Goal: Share content: Share content

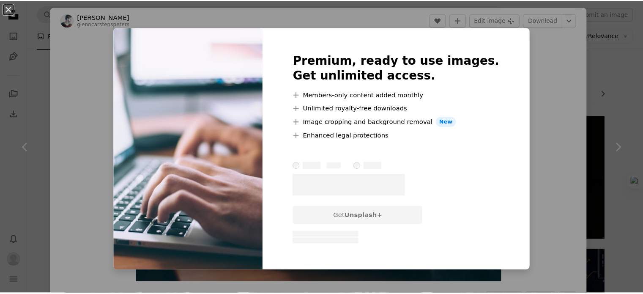
scroll to position [732, 0]
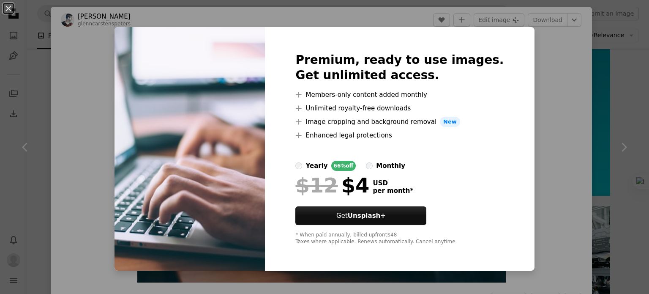
click at [553, 97] on div "An X shape Premium, ready to use images. Get unlimited access. A plus sign Memb…" at bounding box center [324, 147] width 649 height 294
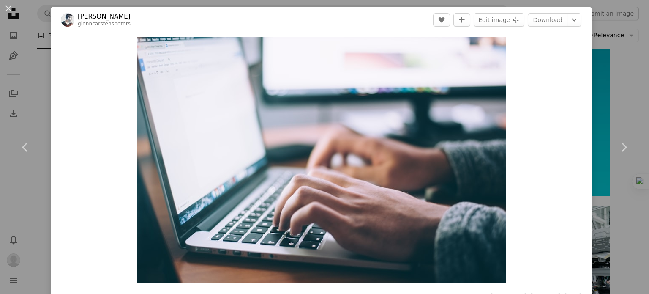
click at [53, 35] on div "Zoom in" at bounding box center [321, 160] width 541 height 254
click at [8, 11] on button "An X shape" at bounding box center [8, 8] width 10 height 10
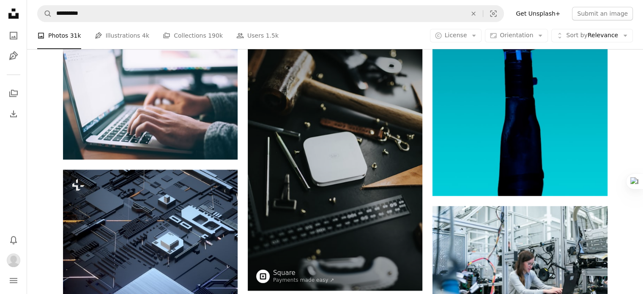
click at [12, 17] on icon at bounding box center [13, 13] width 10 height 10
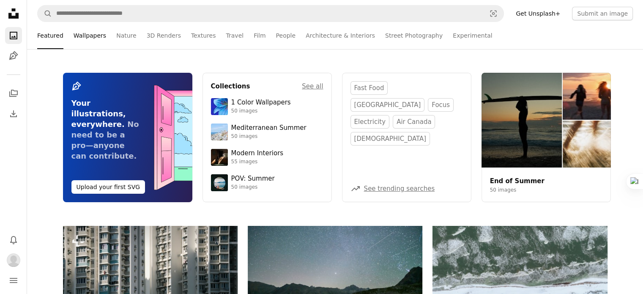
click at [85, 33] on link "Wallpapers" at bounding box center [90, 35] width 33 height 27
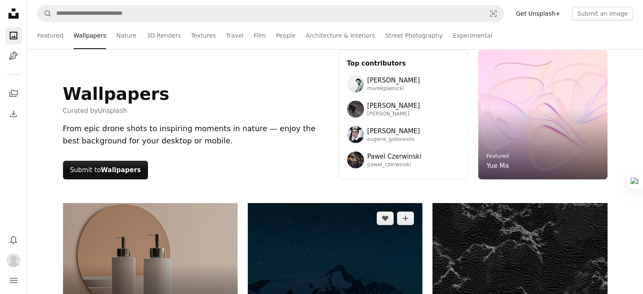
scroll to position [112, 0]
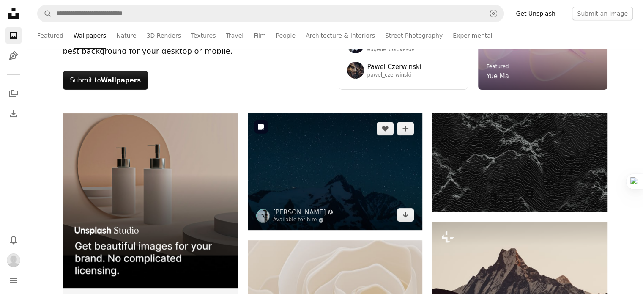
click at [342, 167] on img at bounding box center [335, 171] width 175 height 117
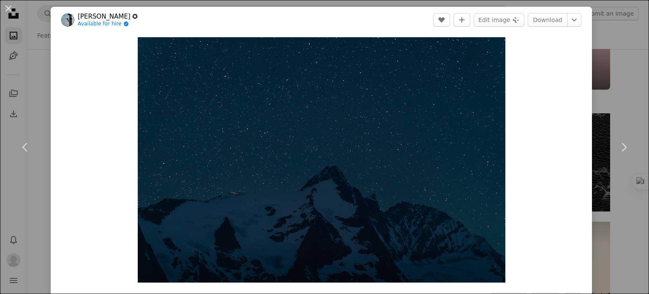
click at [575, 16] on div "Download Chevron down" at bounding box center [555, 20] width 54 height 14
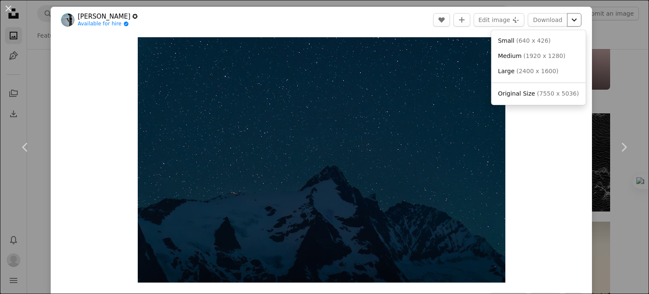
click at [571, 19] on icon "Chevron down" at bounding box center [574, 20] width 14 height 10
click at [549, 142] on dialog "An X shape Chevron left Chevron right [PERSON_NAME] ✪ Available for hire A chec…" at bounding box center [324, 147] width 649 height 294
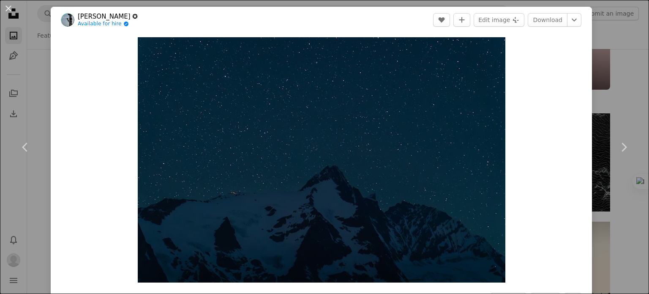
click at [41, 76] on div "An X shape Chevron left Chevron right [PERSON_NAME] ✪ Available for hire A chec…" at bounding box center [324, 147] width 649 height 294
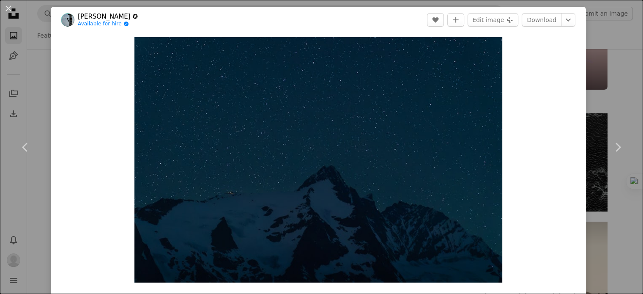
click at [41, 76] on div "Wallpapers Curated by Unsplash From epic drone shots to inspiring moments in na…" at bounding box center [335, 25] width 616 height 177
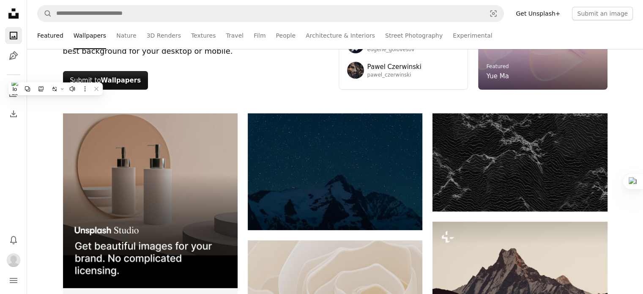
click at [44, 32] on link "Featured" at bounding box center [50, 35] width 26 height 27
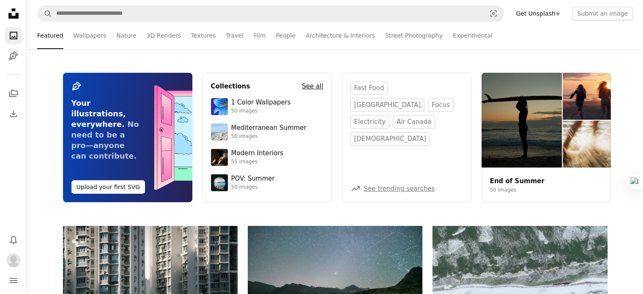
click at [314, 86] on h4 "See all" at bounding box center [312, 86] width 21 height 10
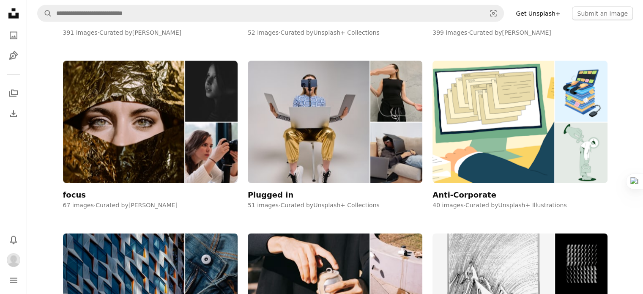
scroll to position [1972, 0]
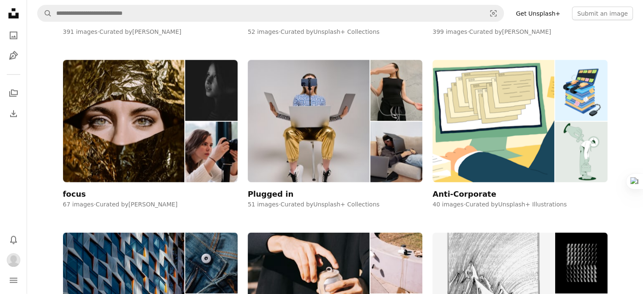
click at [314, 91] on img at bounding box center [309, 121] width 122 height 122
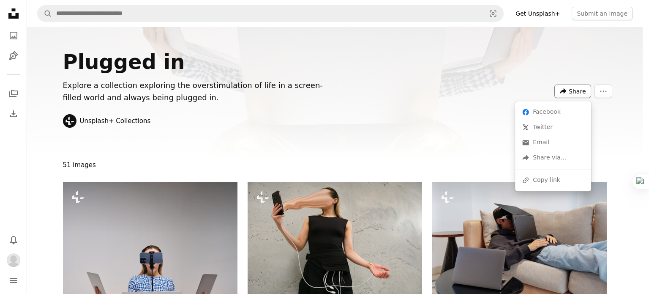
click at [566, 89] on icon "Share this image" at bounding box center [563, 91] width 6 height 6
click at [555, 179] on div "A URL sharing icon (chains) Copy link" at bounding box center [552, 179] width 69 height 15
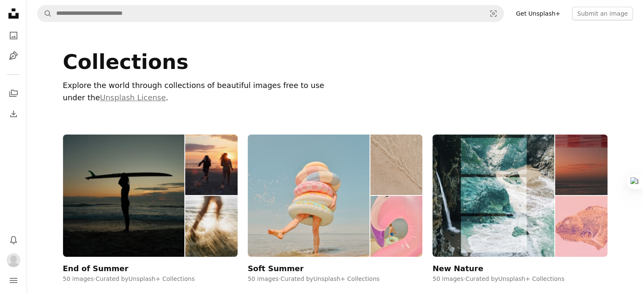
scroll to position [1972, 0]
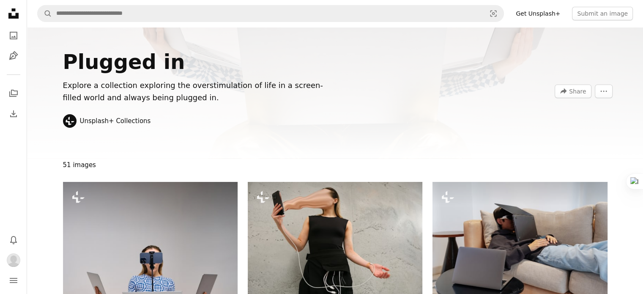
click at [10, 6] on icon "Unsplash logo Unsplash Home" at bounding box center [13, 13] width 17 height 17
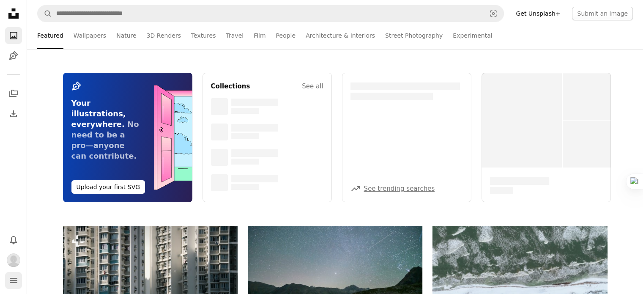
click at [15, 285] on icon "navigation menu" at bounding box center [13, 280] width 10 height 10
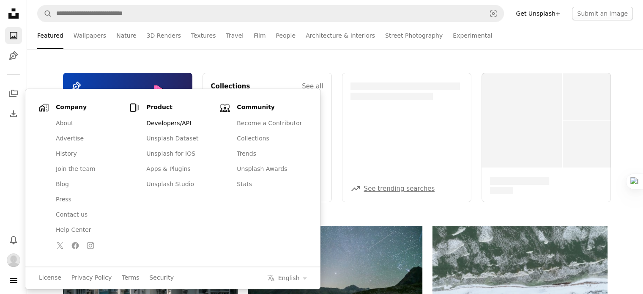
click at [166, 127] on link "Developers/API" at bounding box center [178, 123] width 75 height 15
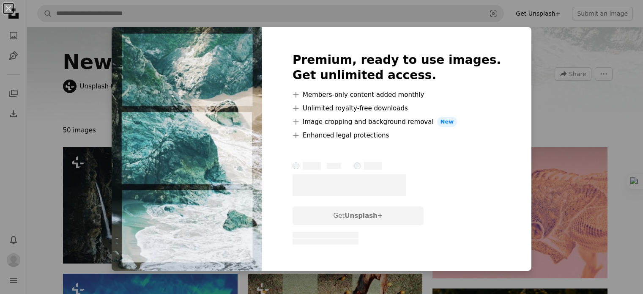
scroll to position [169, 0]
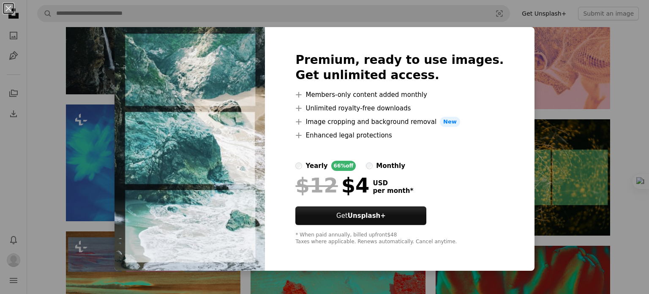
click at [475, 27] on div "An X shape Premium, ready to use images. Get unlimited access. A plus sign Memb…" at bounding box center [324, 147] width 649 height 294
